Goal: Task Accomplishment & Management: Manage account settings

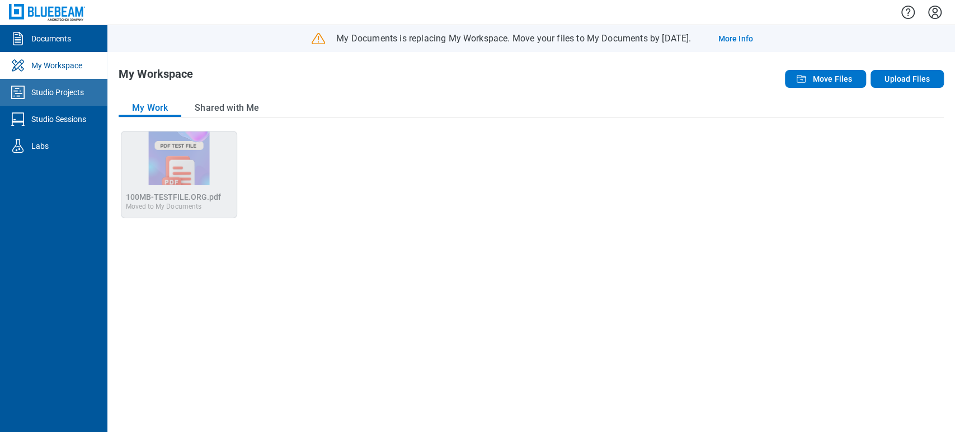
click at [63, 95] on div "Studio Projects" at bounding box center [57, 92] width 53 height 11
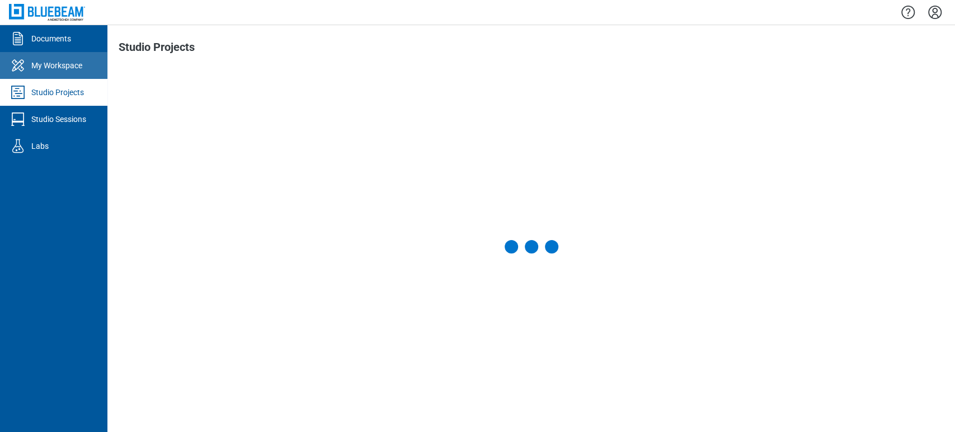
click at [76, 77] on link "My Workspace" at bounding box center [53, 65] width 107 height 27
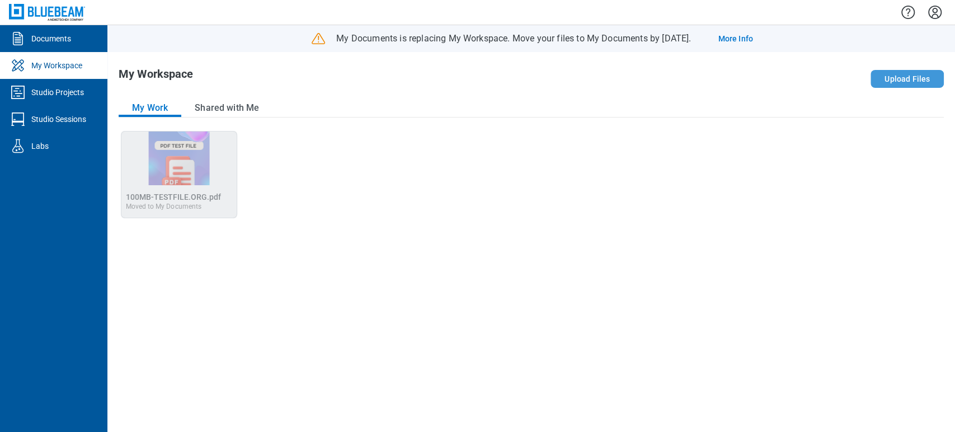
click at [895, 87] on button "Upload Files" at bounding box center [907, 79] width 73 height 18
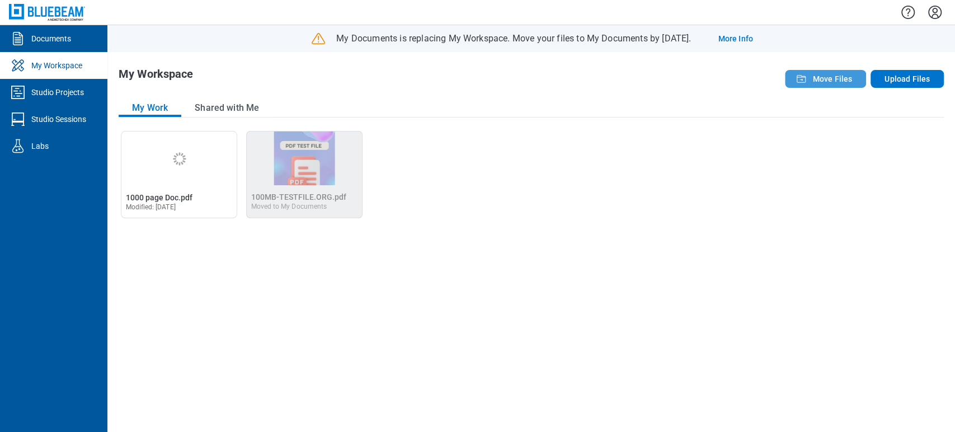
click at [843, 73] on span "Move Files" at bounding box center [832, 78] width 40 height 11
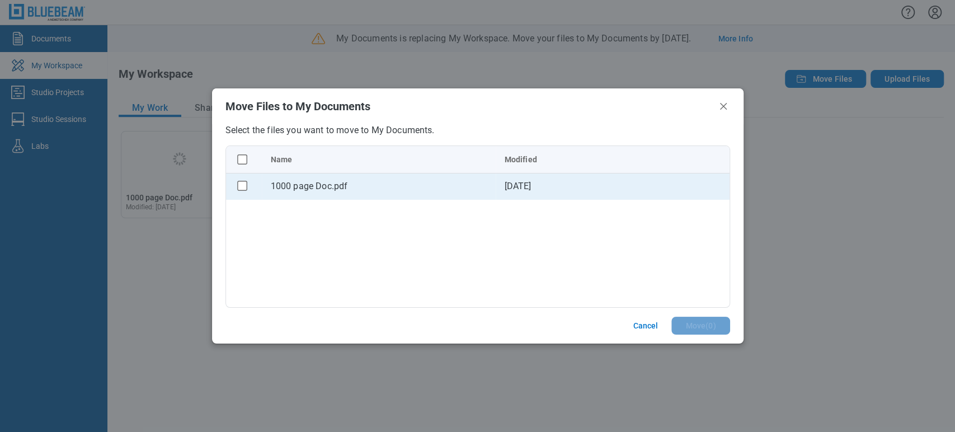
click at [330, 187] on div "1000 page Doc.pdf" at bounding box center [379, 186] width 216 height 13
click at [239, 187] on rect "checkbox" at bounding box center [242, 186] width 10 height 10
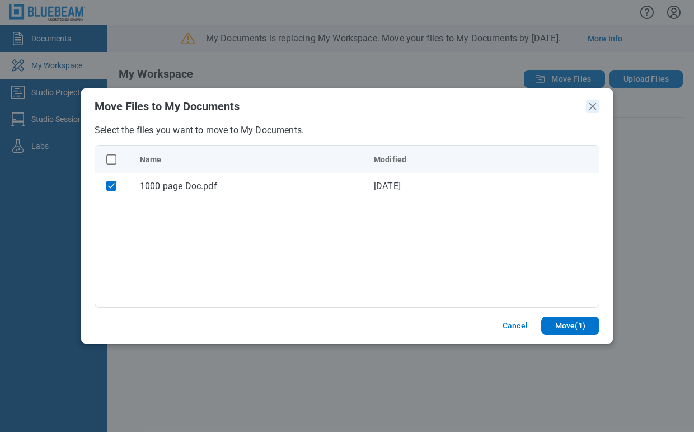
click at [592, 109] on icon "Close" at bounding box center [592, 106] width 13 height 13
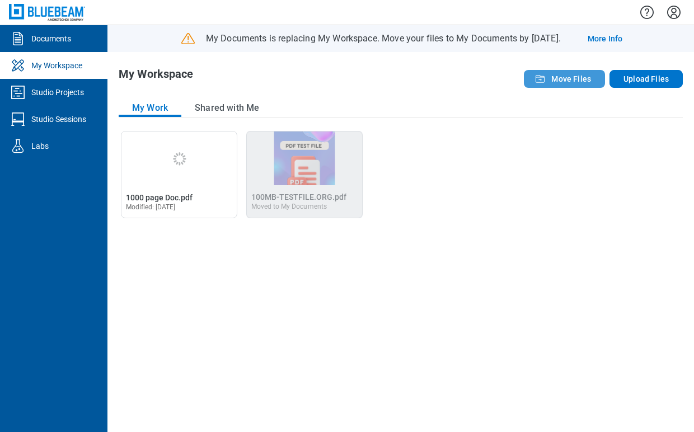
click at [594, 78] on button "Move Files" at bounding box center [564, 79] width 81 height 18
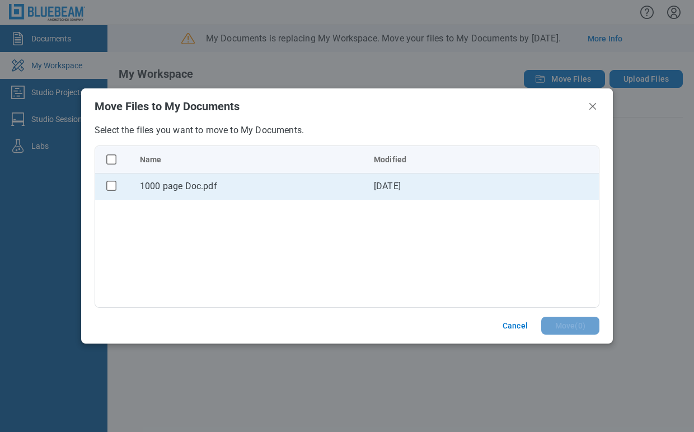
click at [309, 176] on td "1000 page Doc.pdf" at bounding box center [248, 186] width 234 height 27
click at [313, 185] on div "1000 page Doc.pdf" at bounding box center [248, 186] width 216 height 13
click at [113, 188] on rect "checkbox" at bounding box center [112, 186] width 10 height 10
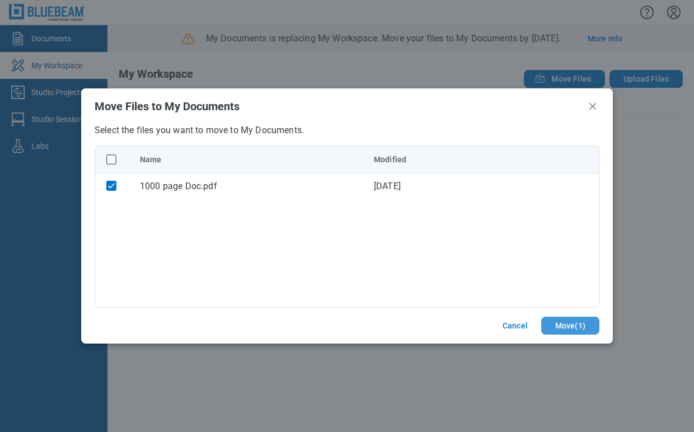
click at [571, 325] on button "Move ( 1 )" at bounding box center [570, 326] width 58 height 18
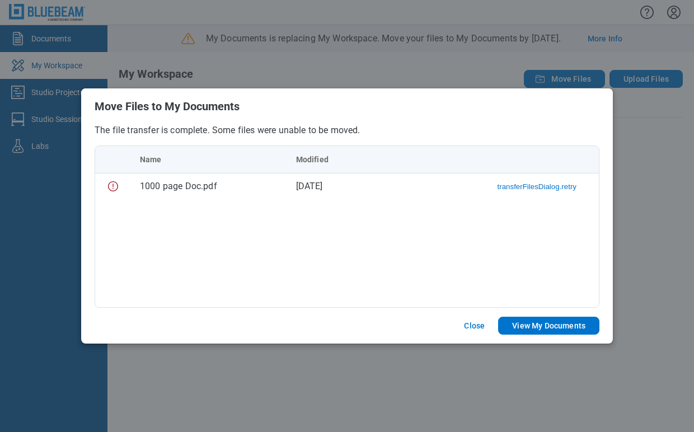
drag, startPoint x: 376, startPoint y: 196, endPoint x: 381, endPoint y: 234, distance: 37.8
click at [381, 234] on div "Name Modified 1000 page Doc.pdf [DATE] transferFilesDialog.retry" at bounding box center [347, 226] width 505 height 162
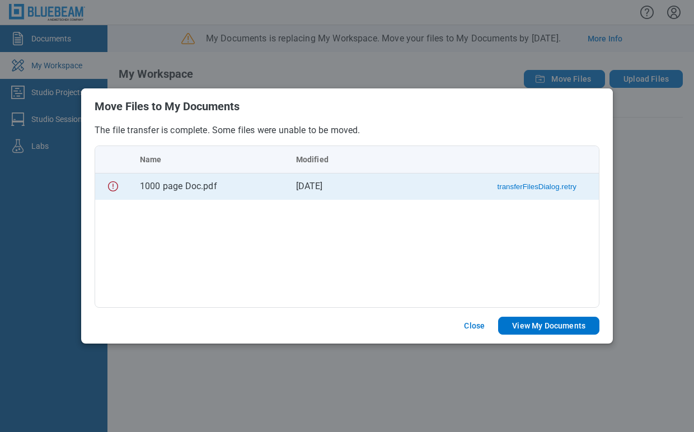
click at [540, 186] on button "transferFilesDialog.retry" at bounding box center [536, 186] width 79 height 8
click at [486, 205] on div "Name Modified 1000 page Doc.pdf [DATE] Download" at bounding box center [347, 226] width 505 height 162
click at [568, 190] on button "Download" at bounding box center [559, 186] width 33 height 8
drag, startPoint x: 574, startPoint y: 186, endPoint x: 589, endPoint y: 189, distance: 14.9
click at [589, 189] on span "transferFilesDialog.downloadFailed" at bounding box center [523, 186] width 143 height 11
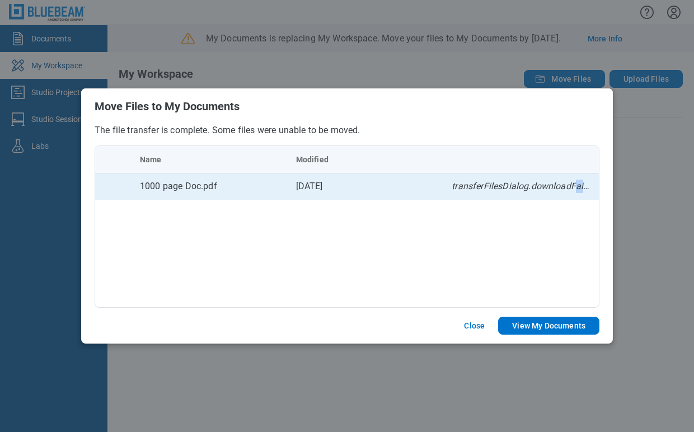
click at [585, 187] on span "transferFilesDialog.downloadFailed" at bounding box center [523, 186] width 143 height 11
click at [585, 188] on span "transferFilesDialog.downloadFailed" at bounding box center [523, 186] width 143 height 11
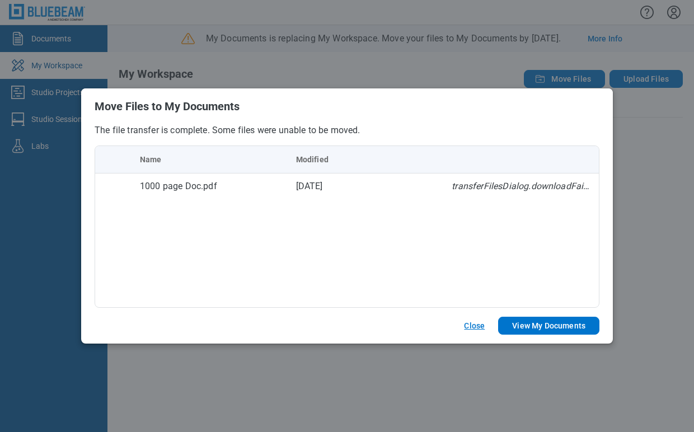
click at [478, 326] on button "Close" at bounding box center [474, 326] width 48 height 18
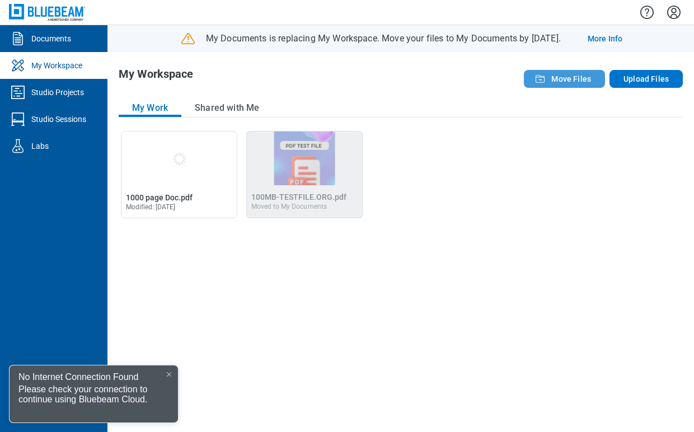
click at [564, 80] on span "Move Files" at bounding box center [571, 78] width 40 height 11
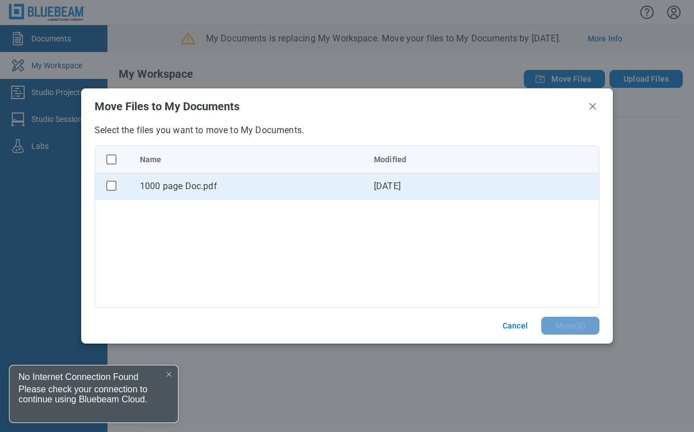
click at [313, 190] on div "1000 page Doc.pdf" at bounding box center [248, 186] width 216 height 13
click at [112, 183] on rect "checkbox" at bounding box center [112, 186] width 10 height 10
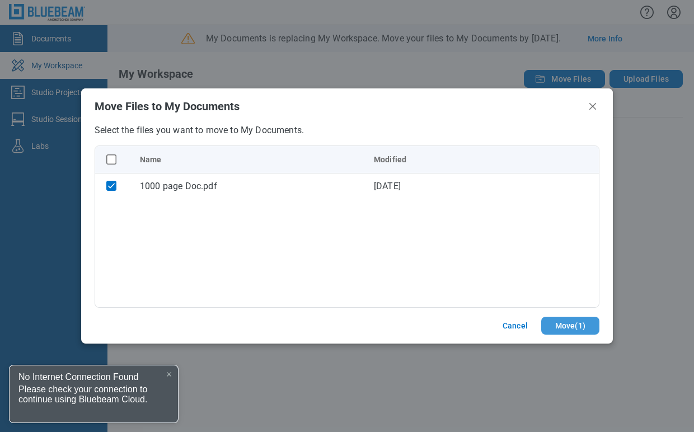
click at [566, 327] on button "Move ( 1 )" at bounding box center [570, 326] width 58 height 18
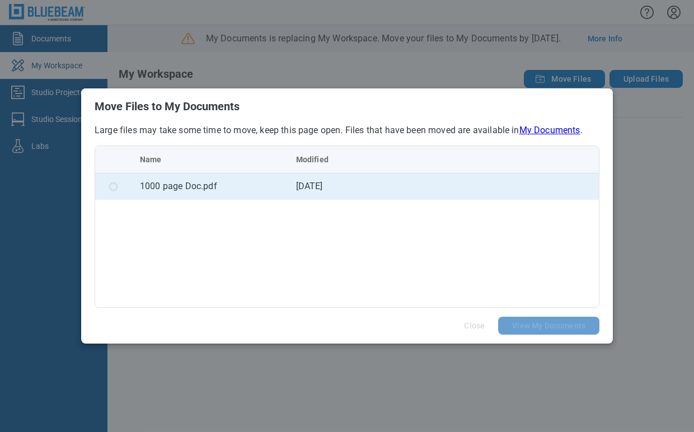
click at [468, 192] on td "bb-data-table" at bounding box center [521, 186] width 156 height 27
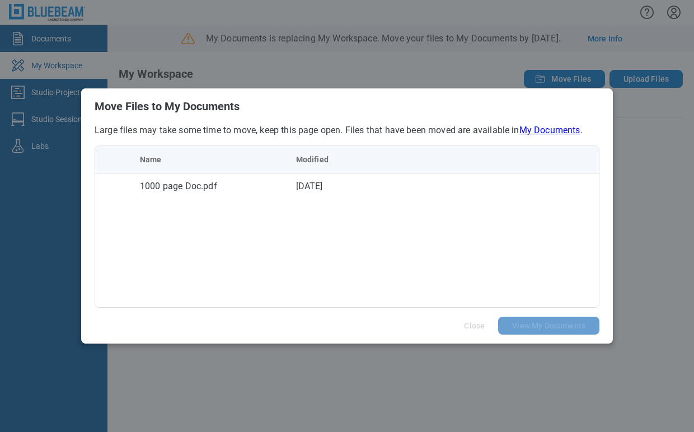
click at [378, 224] on div "Name Modified 1000 page Doc.pdf [DATE]" at bounding box center [347, 226] width 505 height 162
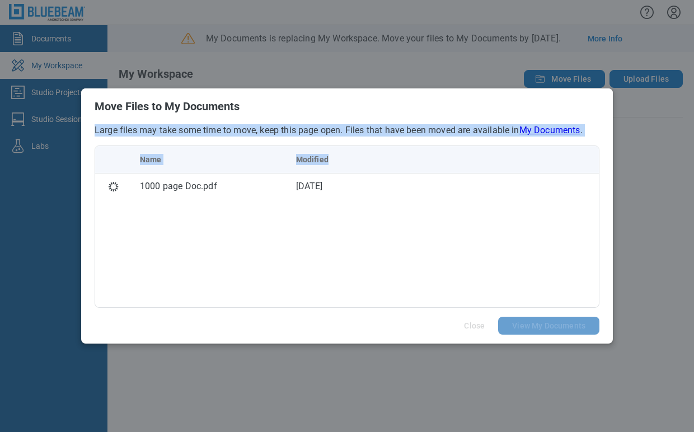
drag, startPoint x: 430, startPoint y: 113, endPoint x: 582, endPoint y: 154, distance: 157.6
click at [582, 154] on div "Move Files to My Documents Large files may take some time to move, keep this pa…" at bounding box center [347, 215] width 532 height 255
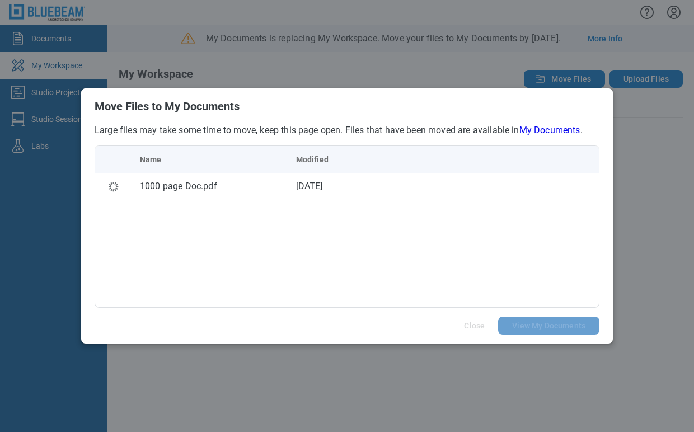
drag, startPoint x: 435, startPoint y: 270, endPoint x: 446, endPoint y: 260, distance: 15.5
click at [439, 266] on div "Name Modified 1000 page Doc.pdf [DATE]" at bounding box center [347, 226] width 505 height 162
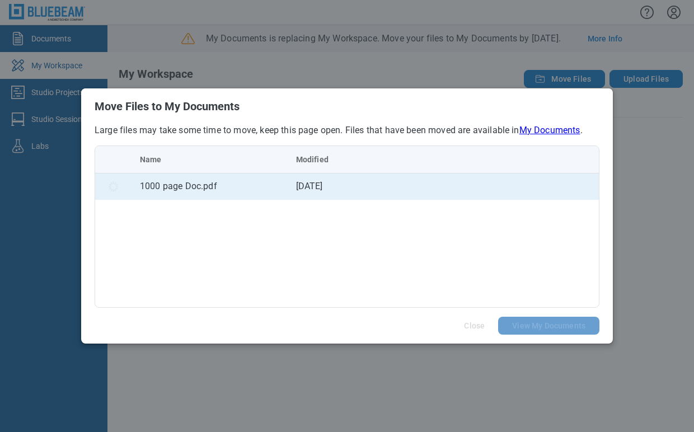
click at [319, 196] on td "[DATE]" at bounding box center [365, 186] width 156 height 27
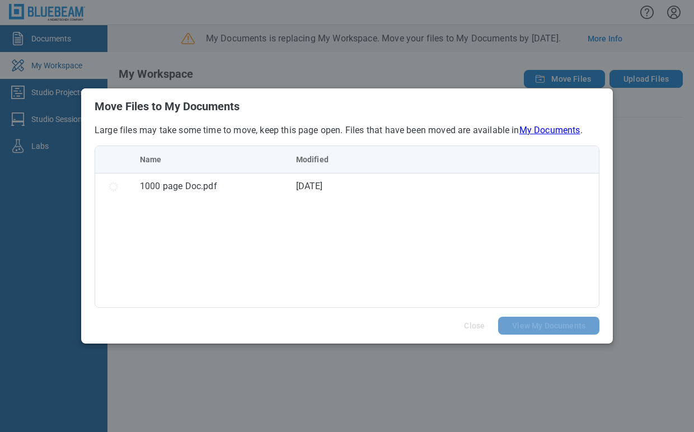
drag, startPoint x: 282, startPoint y: 222, endPoint x: 290, endPoint y: 224, distance: 8.1
click at [282, 223] on div "Name Modified 1000 page Doc.pdf [DATE]" at bounding box center [347, 226] width 505 height 162
click at [410, 66] on div "Move Files to My Documents Large files may take some time to move, keep this pa…" at bounding box center [347, 216] width 694 height 432
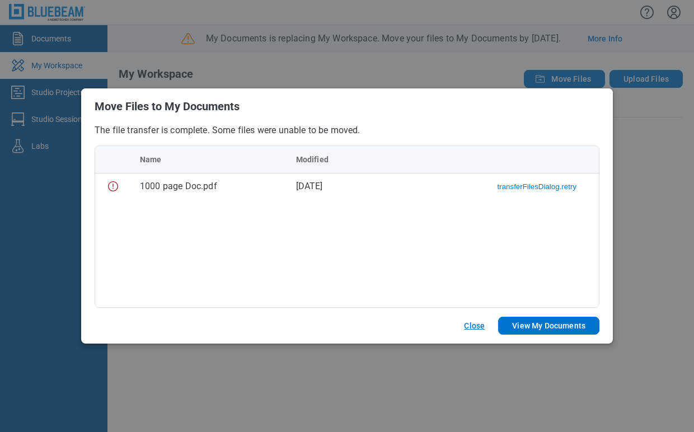
click at [472, 327] on button "Close" at bounding box center [474, 326] width 48 height 18
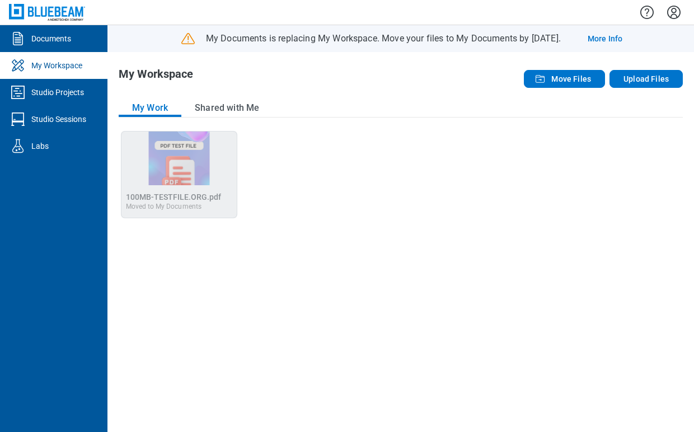
click at [433, 286] on div "Open 100MB-TESTFILE.ORG.pdf in Editor 100MB-TESTFILE.ORG.pdf Moved to My Docume…" at bounding box center [401, 276] width 564 height 290
click at [574, 75] on span "Move Files" at bounding box center [571, 78] width 40 height 11
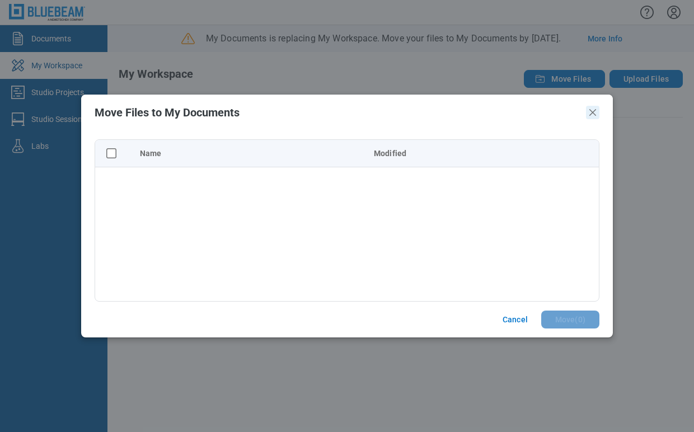
click at [590, 110] on icon "Close" at bounding box center [592, 112] width 7 height 7
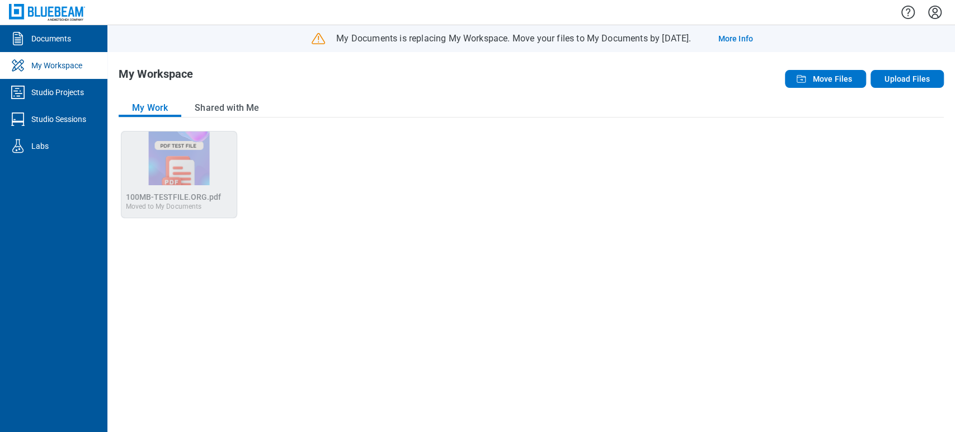
click at [226, 119] on div "My Work Shared with Me Open 100MB-TESTFILE.ORG.pdf in Editor 100MB-TESTFILE.ORG…" at bounding box center [531, 260] width 825 height 322
click at [229, 114] on button "Shared with Me" at bounding box center [226, 108] width 91 height 18
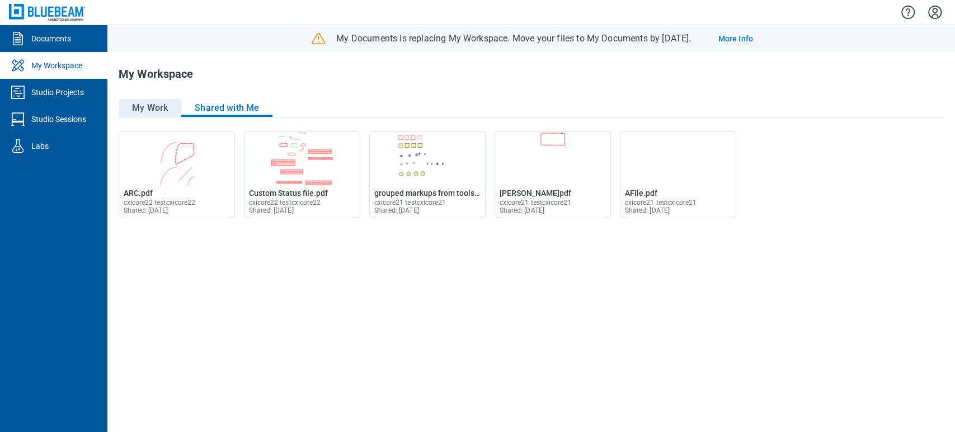
click at [153, 109] on button "My Work" at bounding box center [150, 108] width 63 height 18
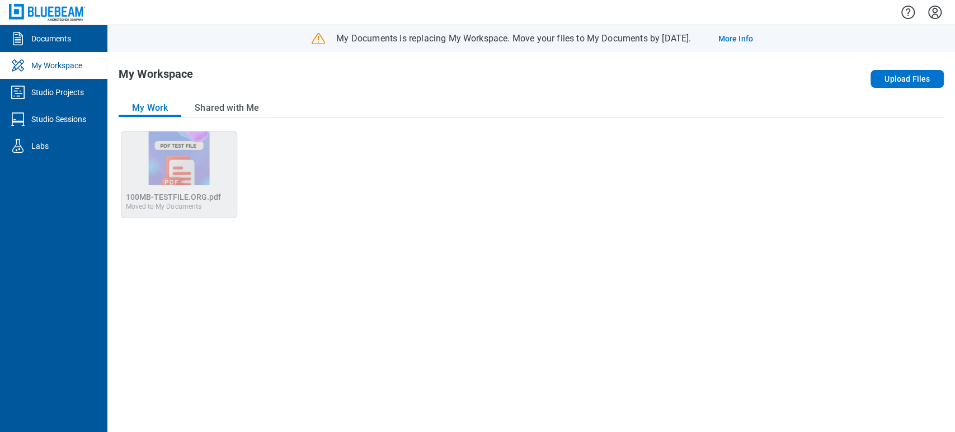
click at [375, 232] on div "Open 100MB-TESTFILE.ORG.pdf in Editor 100MB-TESTFILE.ORG.pdf Moved to My Docume…" at bounding box center [531, 276] width 825 height 290
